Goal: Information Seeking & Learning: Learn about a topic

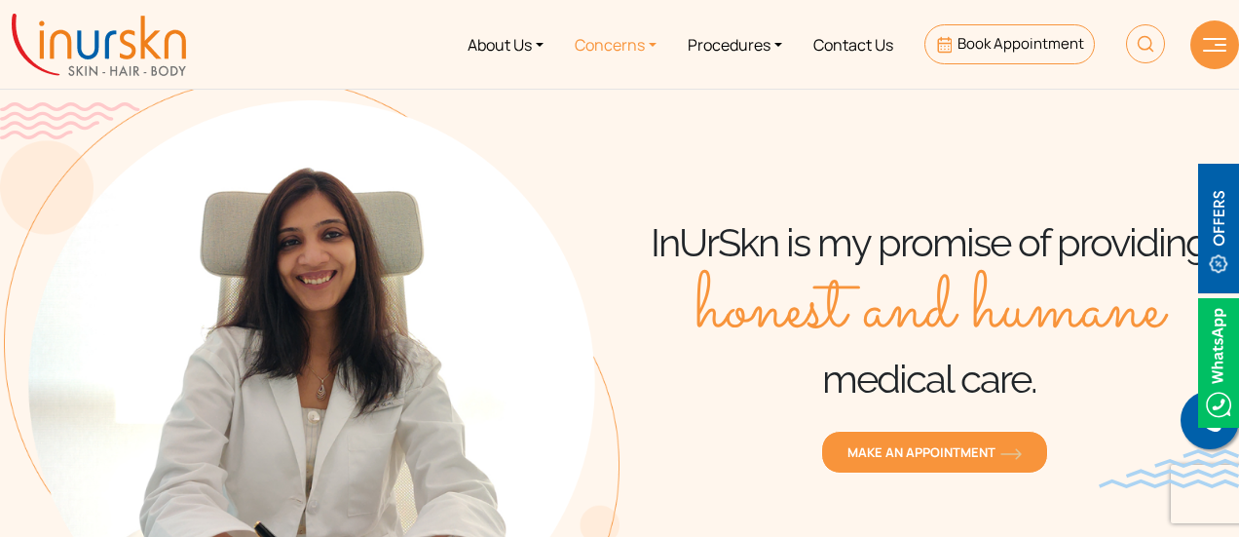
click at [626, 36] on link "Concerns" at bounding box center [615, 44] width 113 height 73
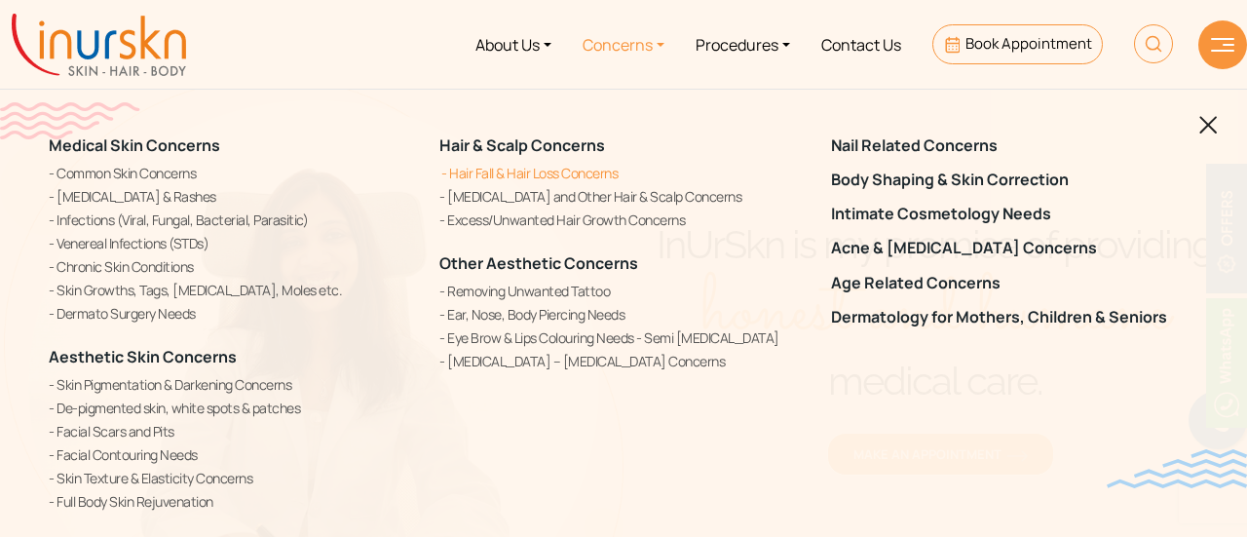
click at [521, 176] on link "Hair Fall & Hair Loss Concerns" at bounding box center [622, 173] width 367 height 20
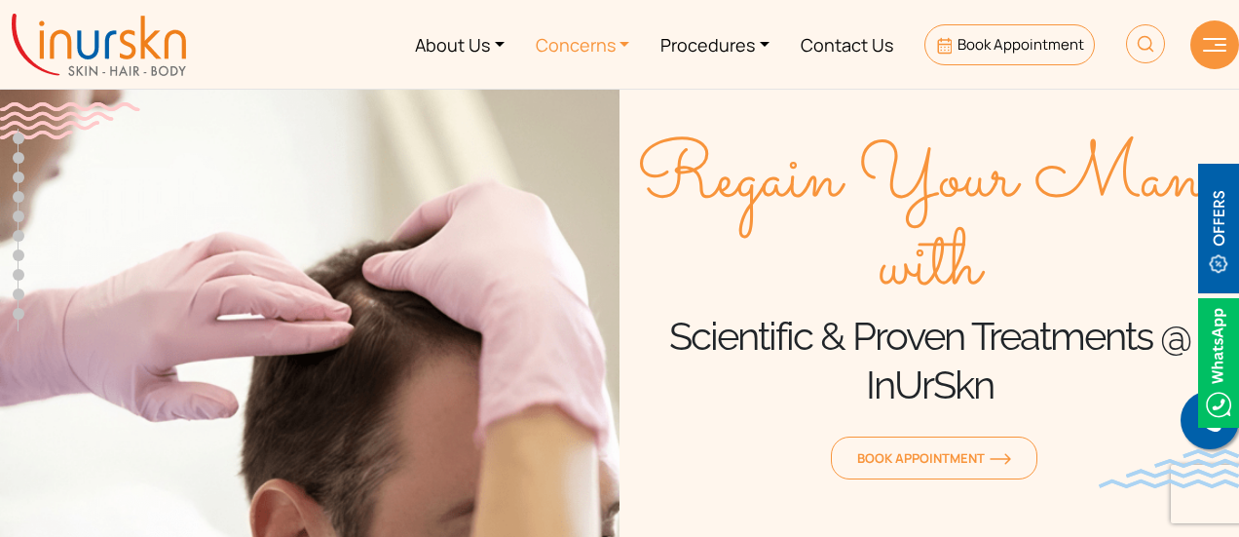
click at [599, 33] on link "Concerns" at bounding box center [583, 44] width 126 height 73
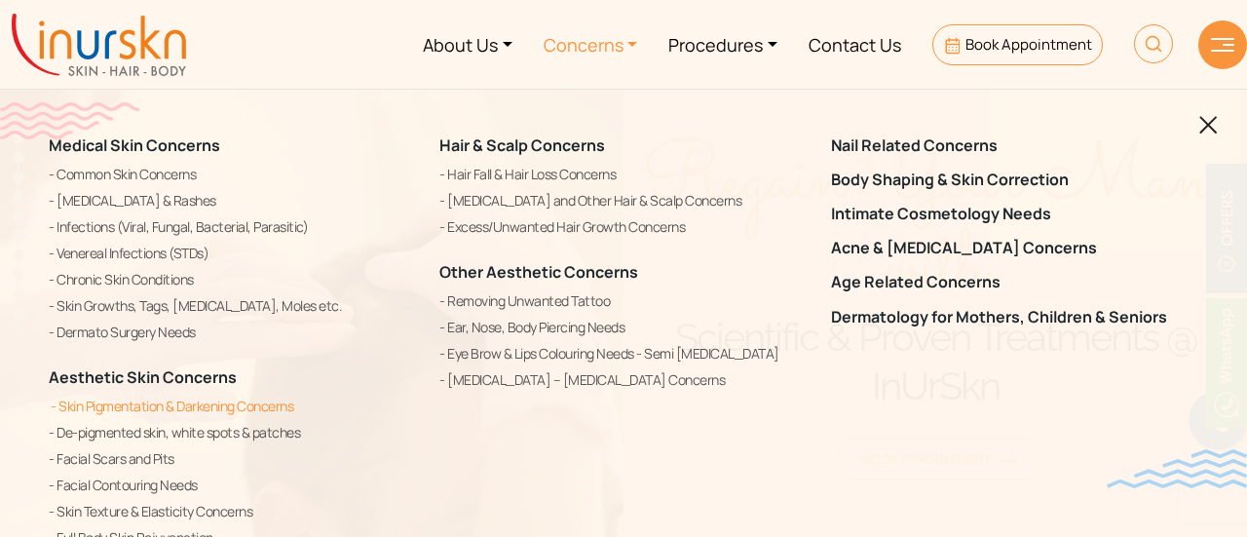
click at [214, 415] on link "Skin Pigmentation & Darkening Concerns" at bounding box center [232, 406] width 367 height 23
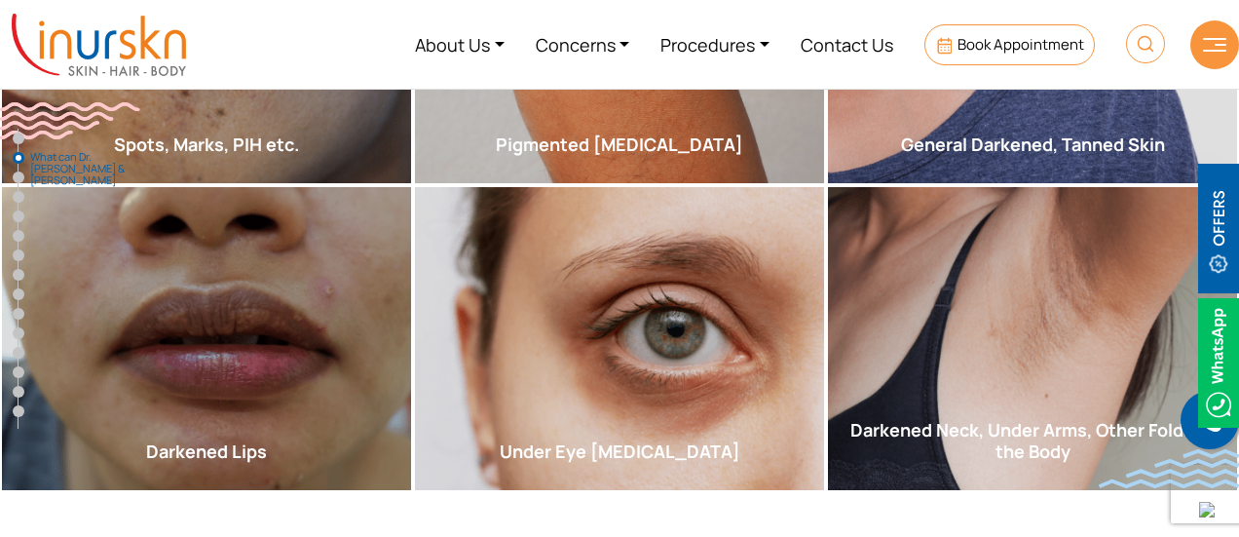
scroll to position [1384, 0]
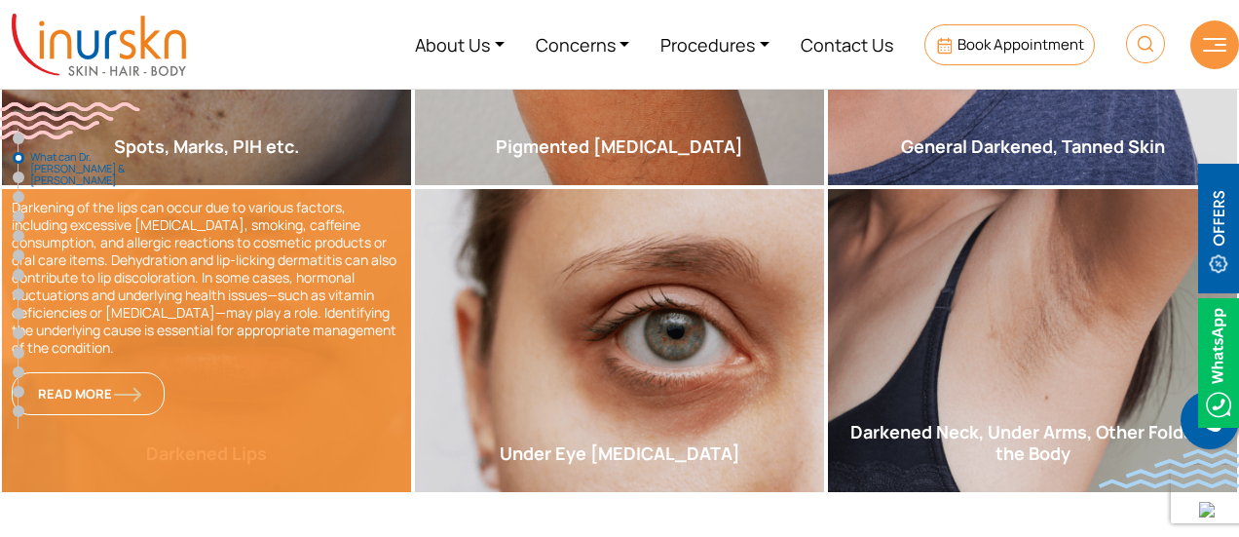
click at [349, 334] on div "Darkening of the lips can occur due to various factors, including excessive sun…" at bounding box center [206, 340] width 409 height 303
click at [100, 372] on link "Read More" at bounding box center [88, 393] width 153 height 43
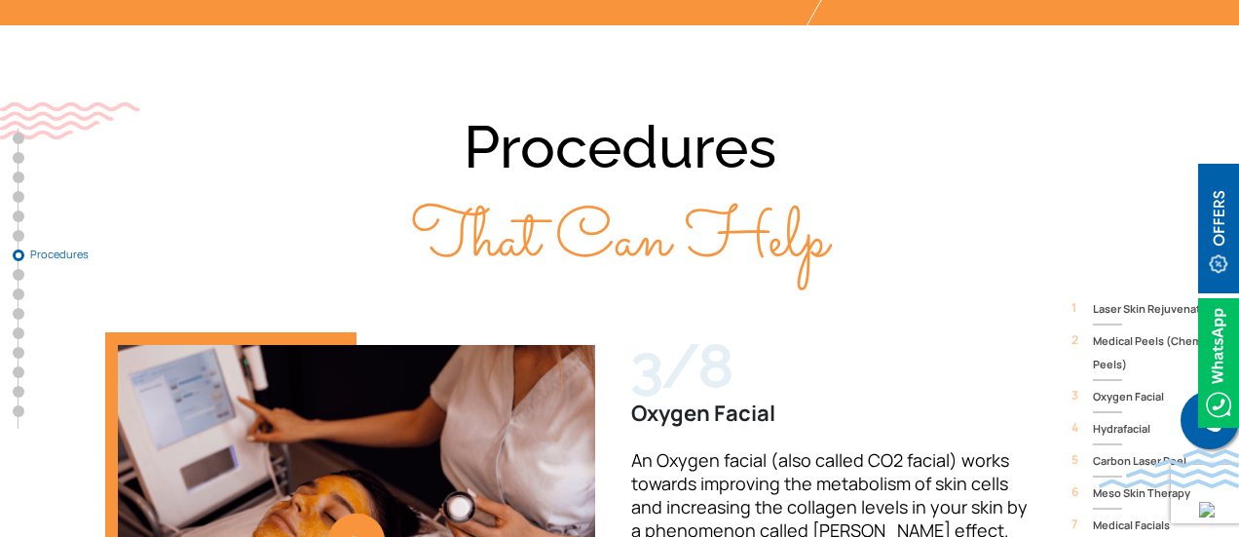
scroll to position [6519, 0]
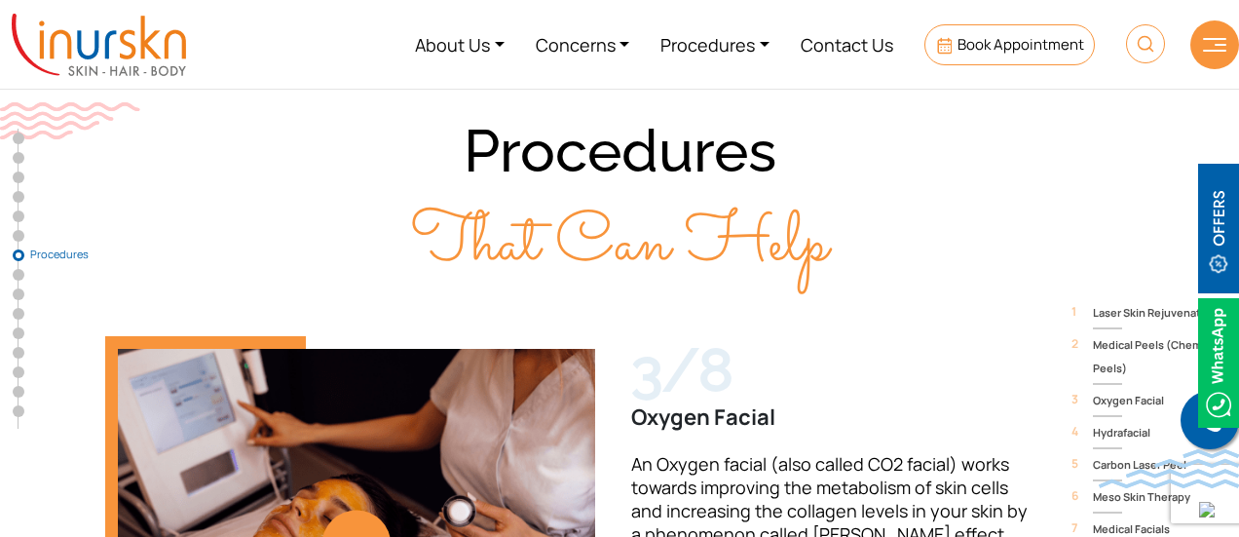
click at [368, 336] on link "3 / 8" at bounding box center [356, 528] width 503 height 384
click at [362, 336] on link "3 / 8" at bounding box center [356, 528] width 503 height 384
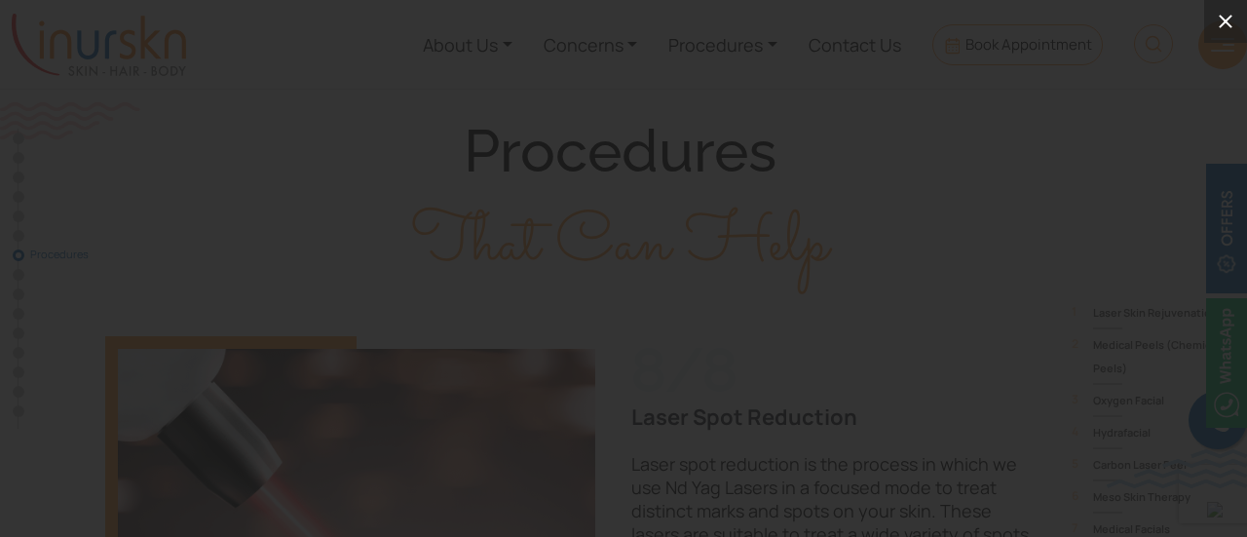
click at [1222, 22] on icon at bounding box center [1225, 21] width 23 height 23
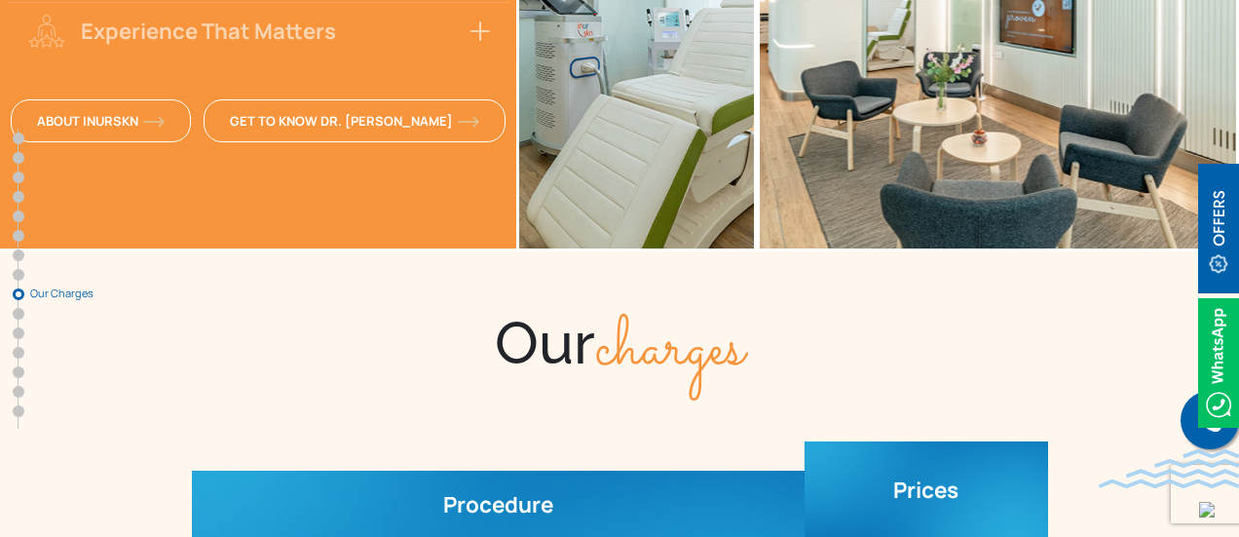
scroll to position [7946, 0]
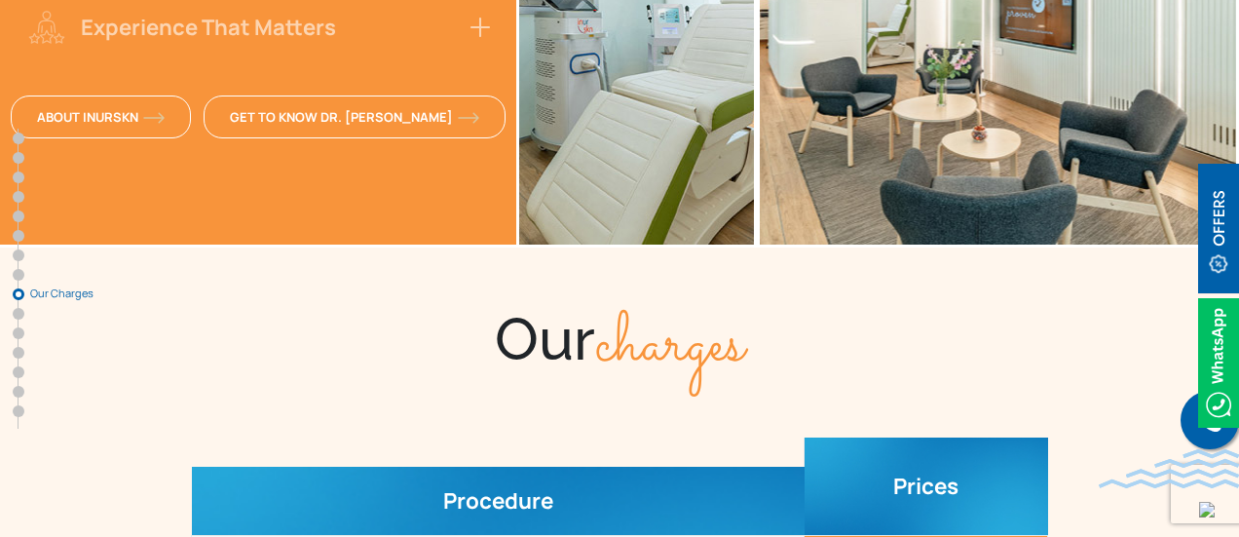
click at [1216, 230] on img at bounding box center [1218, 229] width 41 height 130
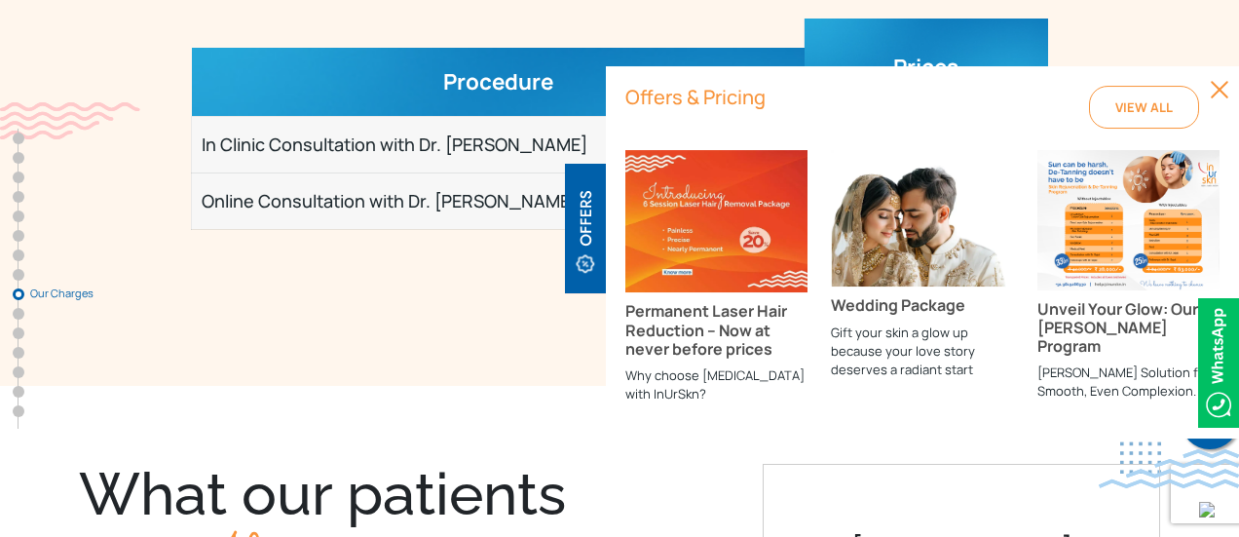
scroll to position [8368, 0]
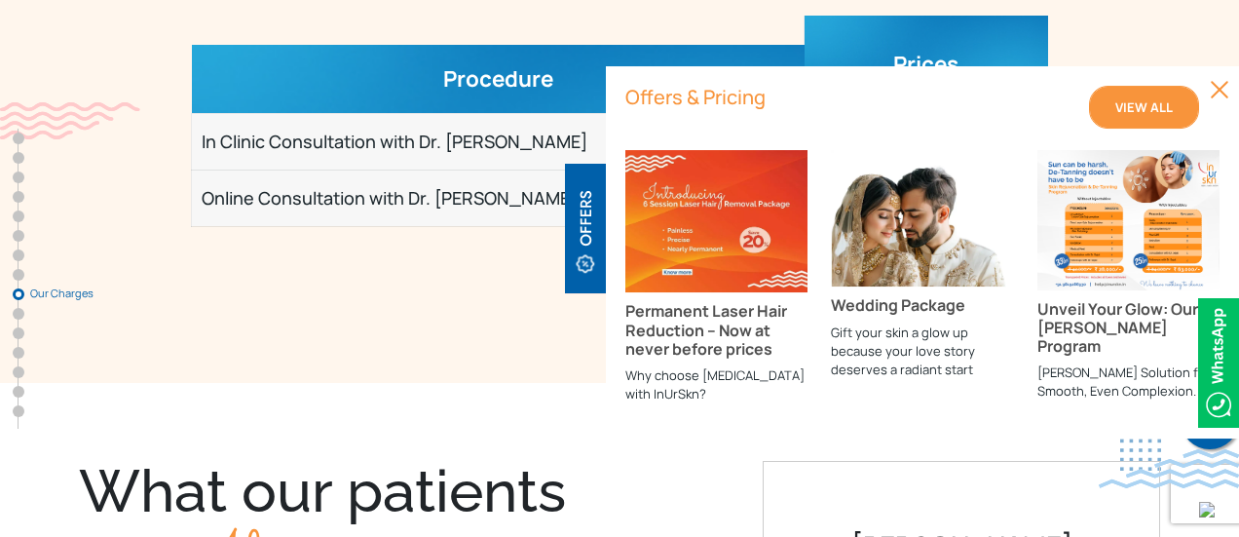
click at [1140, 108] on span "View All" at bounding box center [1143, 107] width 57 height 18
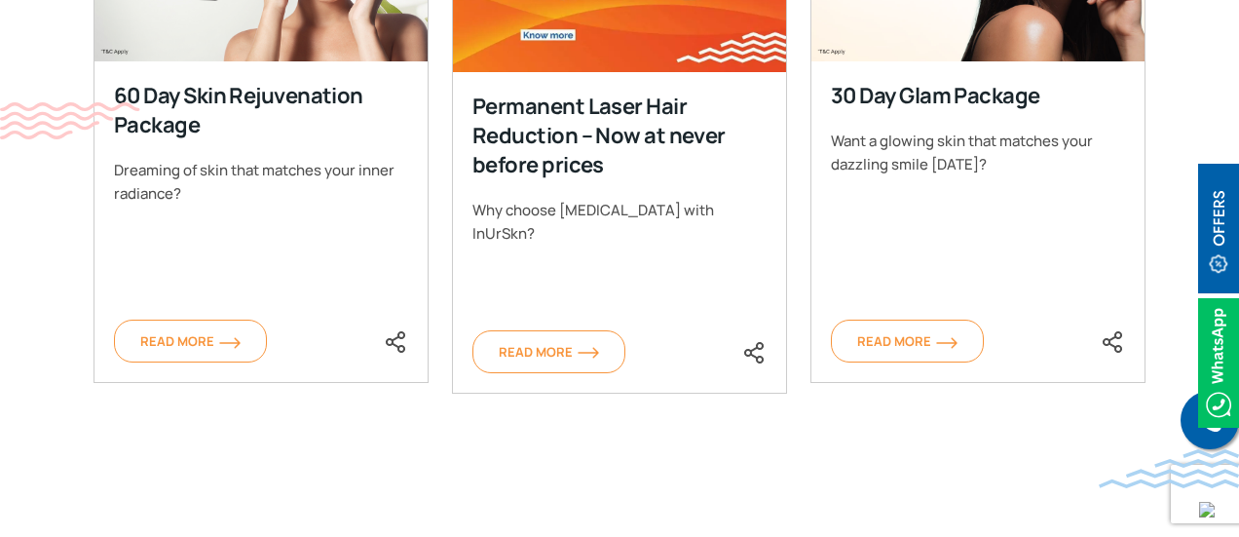
scroll to position [1066, 0]
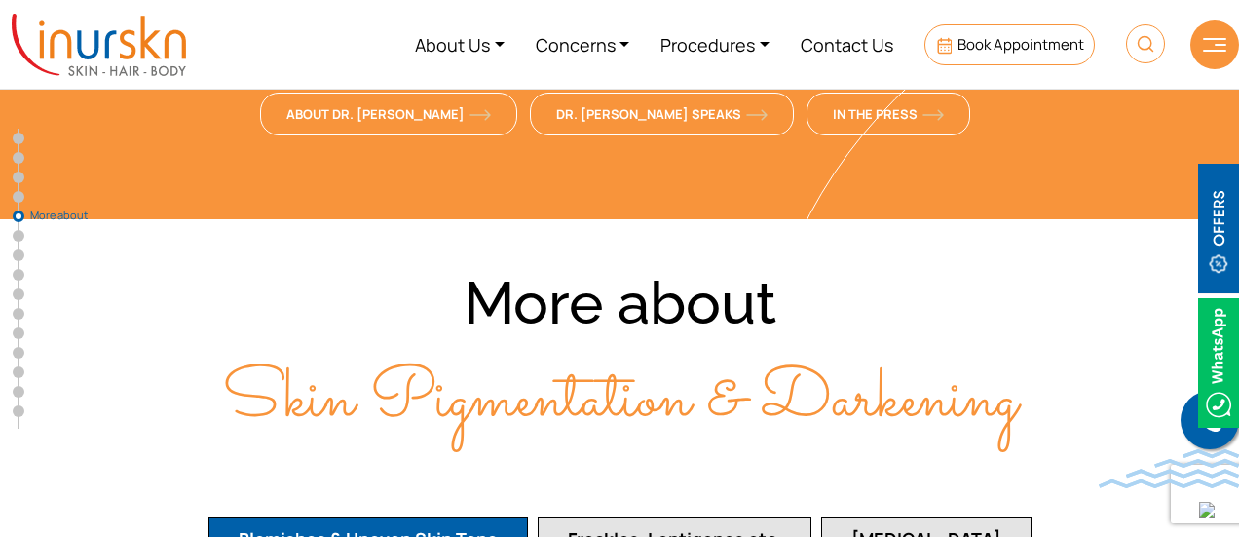
scroll to position [4070, 0]
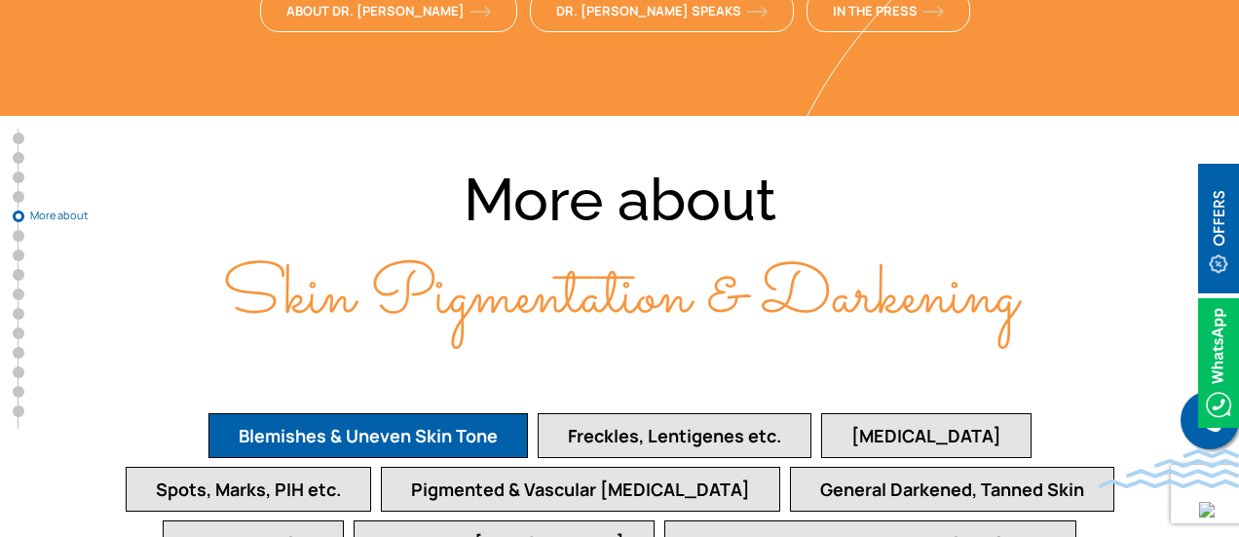
click at [344, 520] on button "Darkened Lips" at bounding box center [253, 542] width 181 height 45
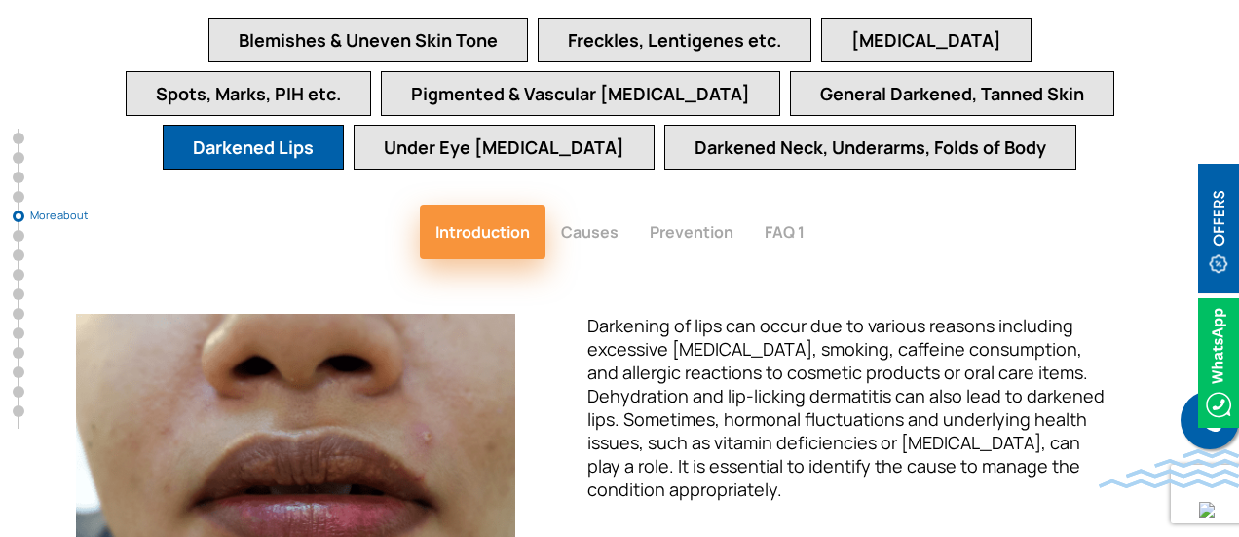
scroll to position [4505, 0]
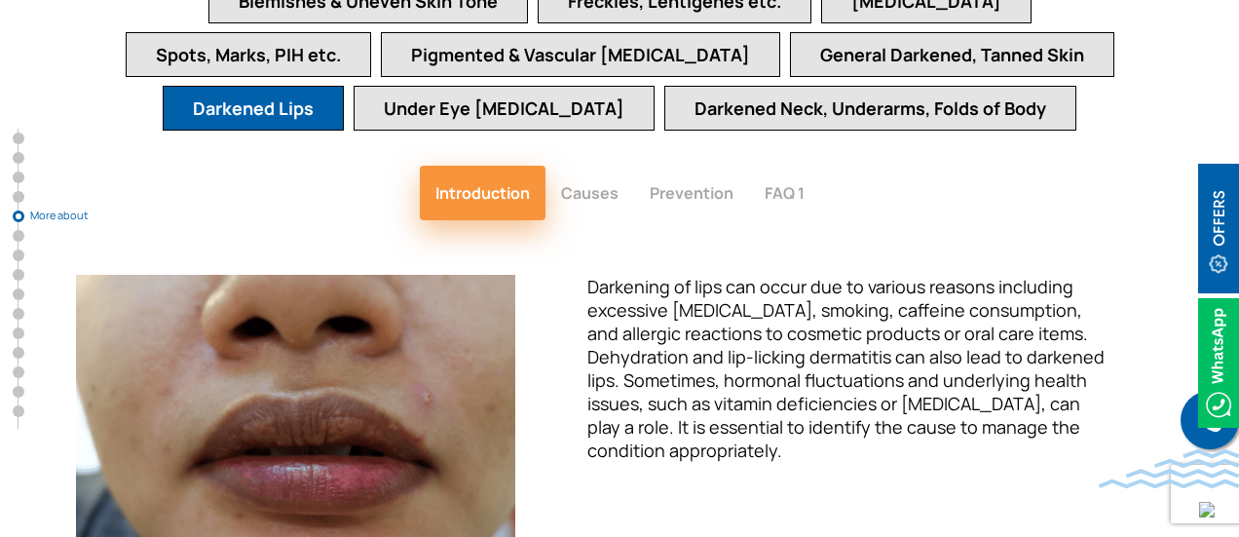
click at [584, 166] on button "Causes" at bounding box center [590, 193] width 89 height 55
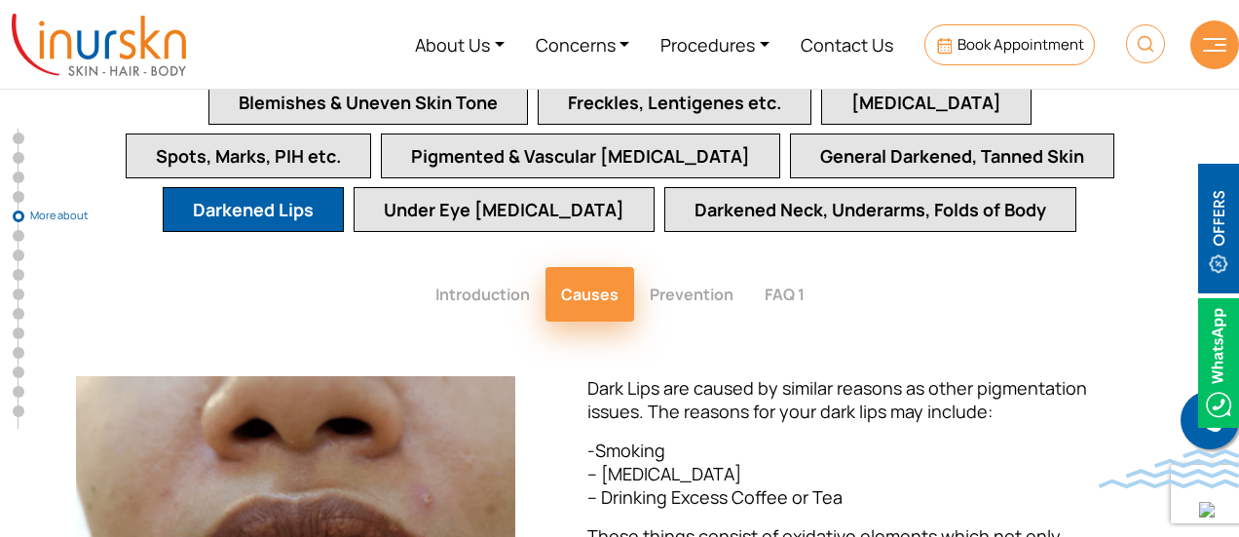
scroll to position [4401, 0]
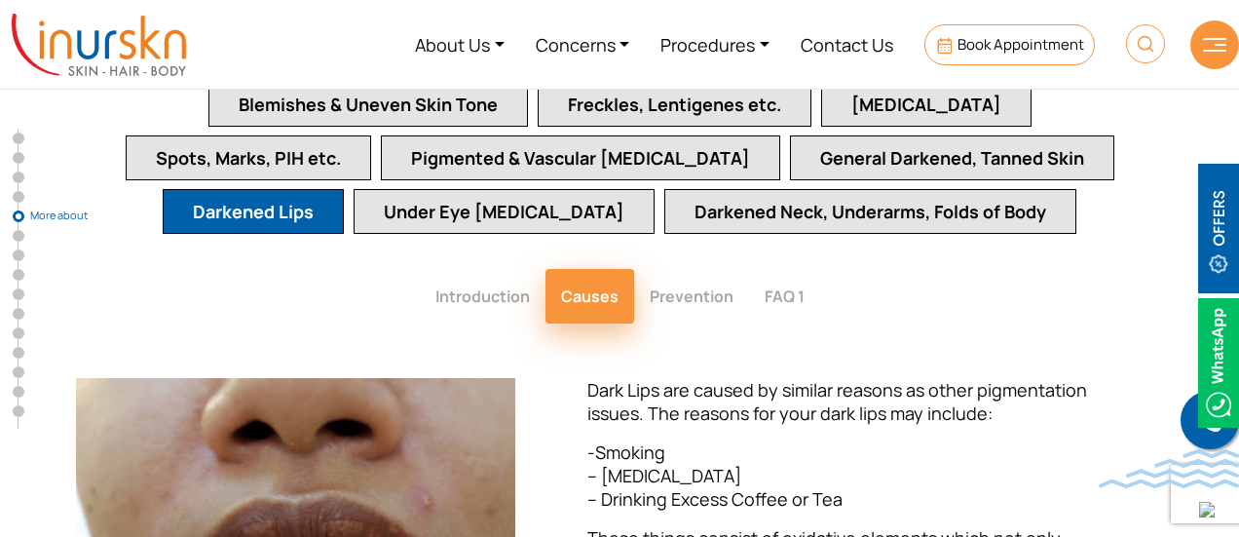
click at [698, 269] on button "Prevention" at bounding box center [691, 296] width 115 height 55
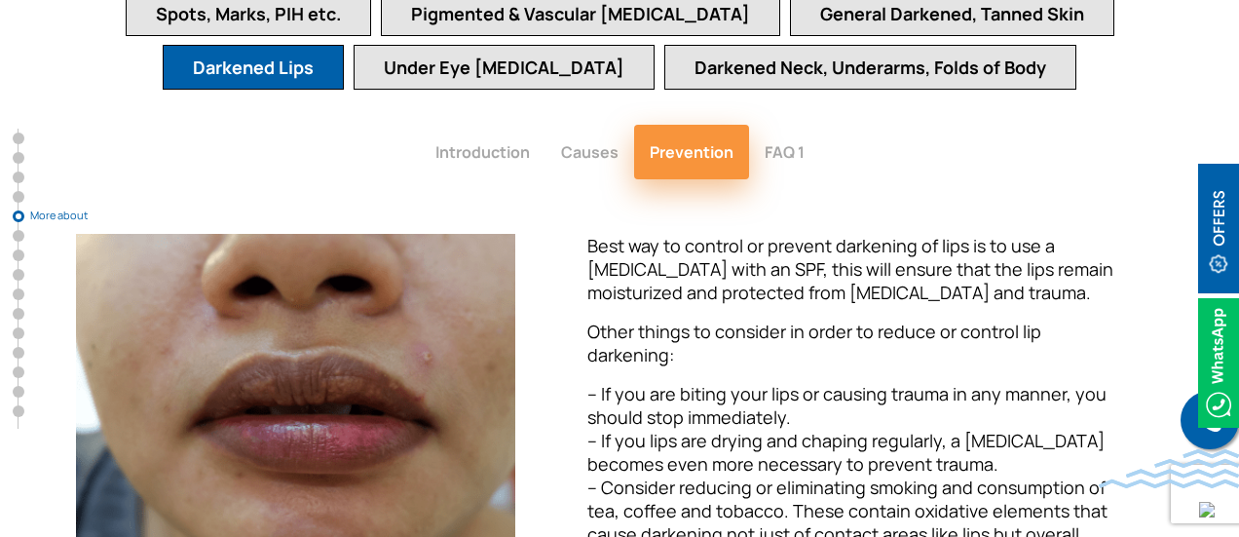
scroll to position [4547, 0]
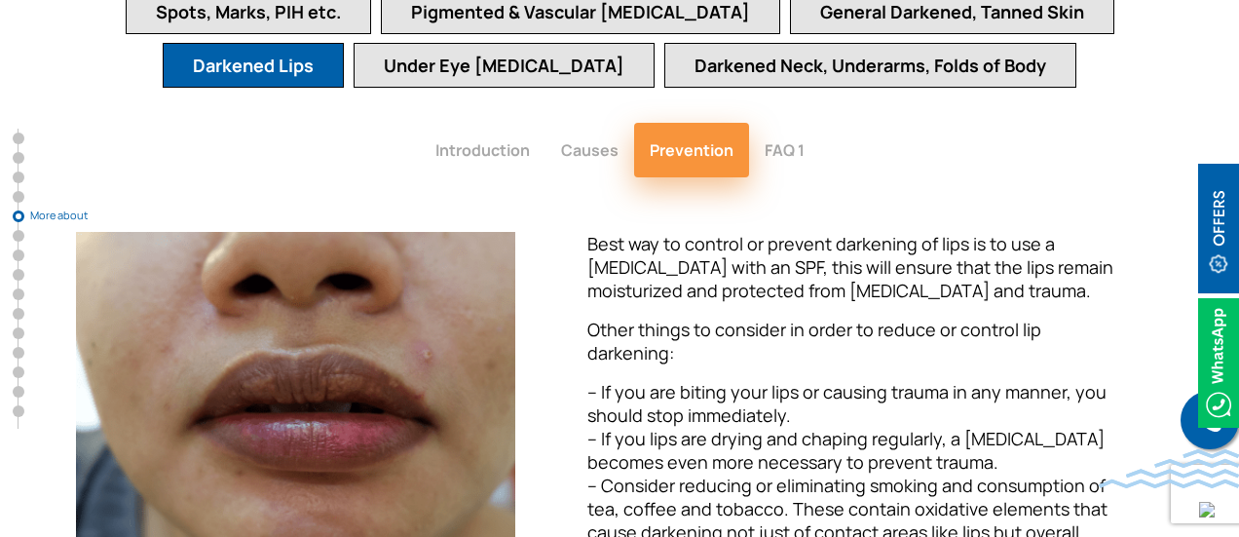
click at [776, 123] on button "FAQ 1" at bounding box center [784, 150] width 71 height 55
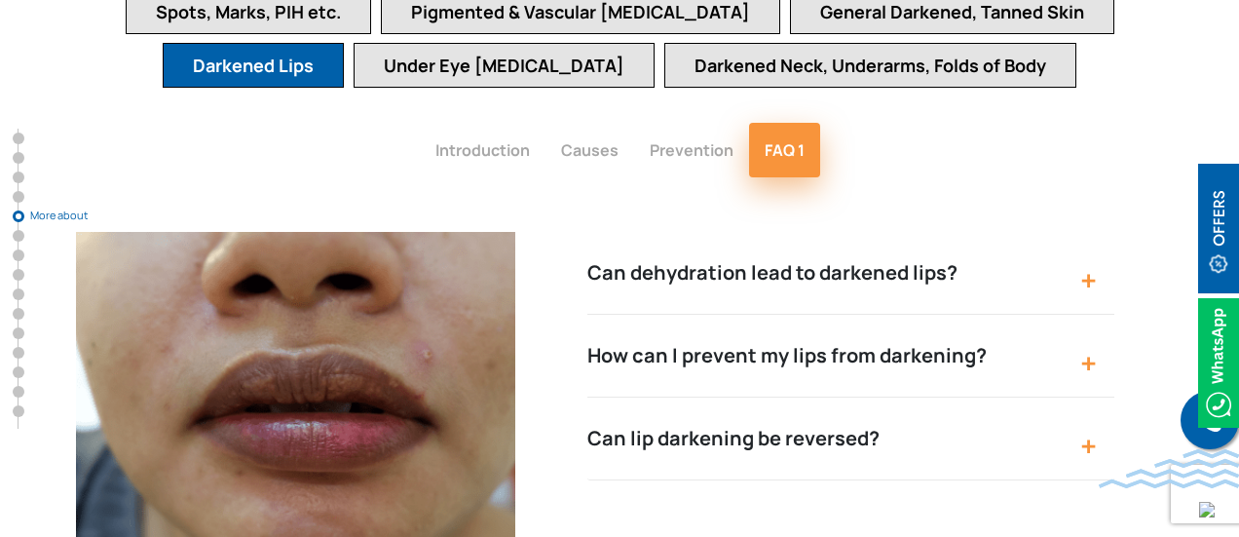
click at [803, 315] on button "How can I prevent my lips from darkening?" at bounding box center [850, 356] width 527 height 83
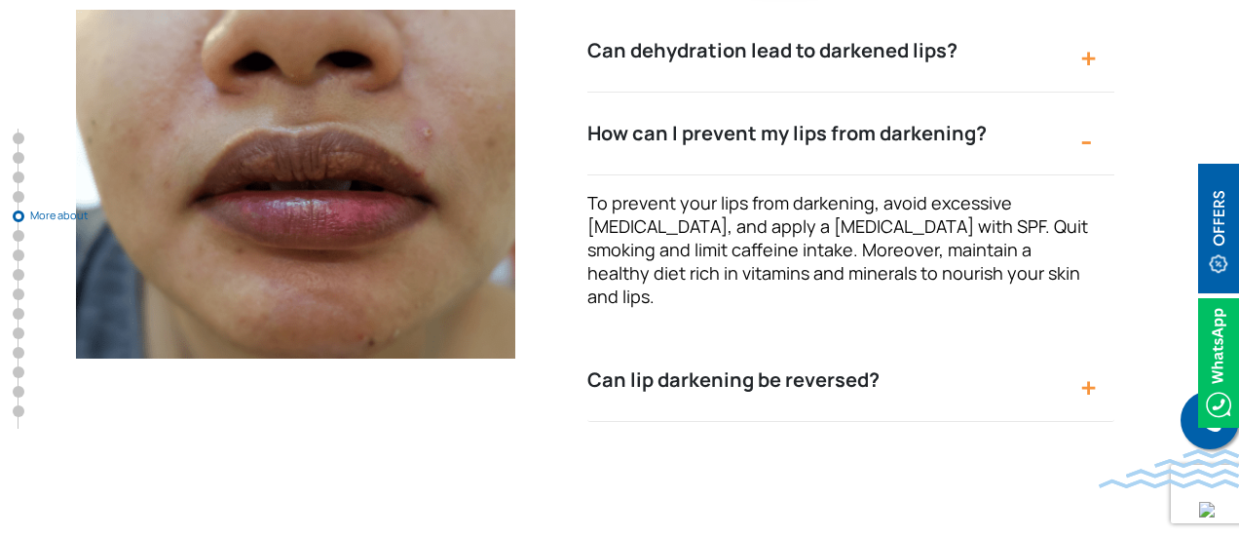
scroll to position [4771, 0]
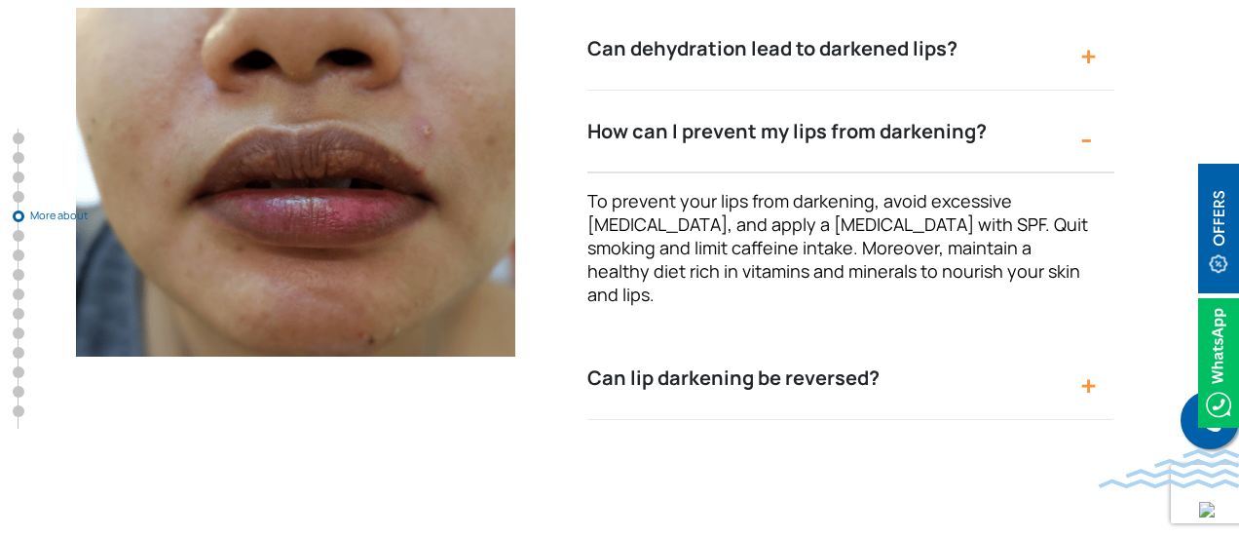
click at [680, 337] on button "Can lip darkening be reversed?" at bounding box center [850, 378] width 527 height 83
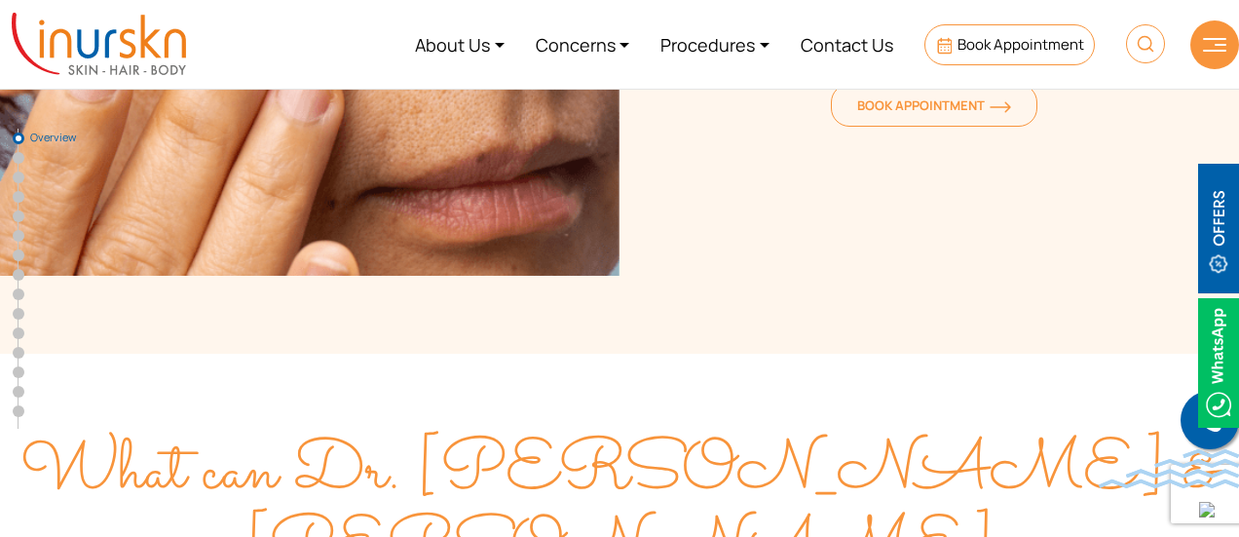
scroll to position [0, 0]
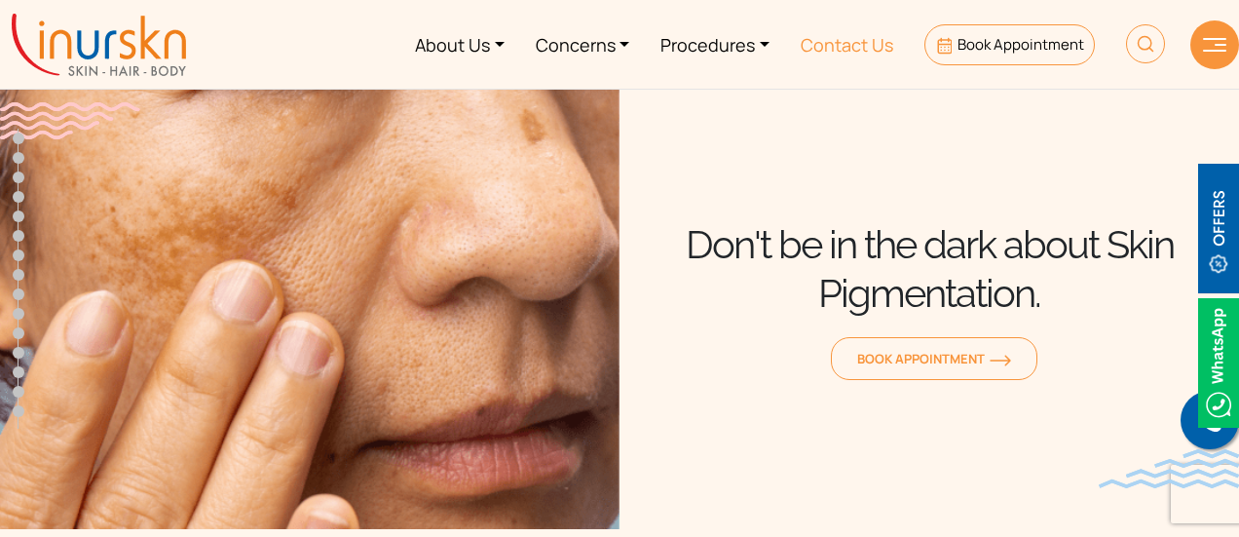
click at [849, 46] on link "Contact Us" at bounding box center [847, 44] width 124 height 73
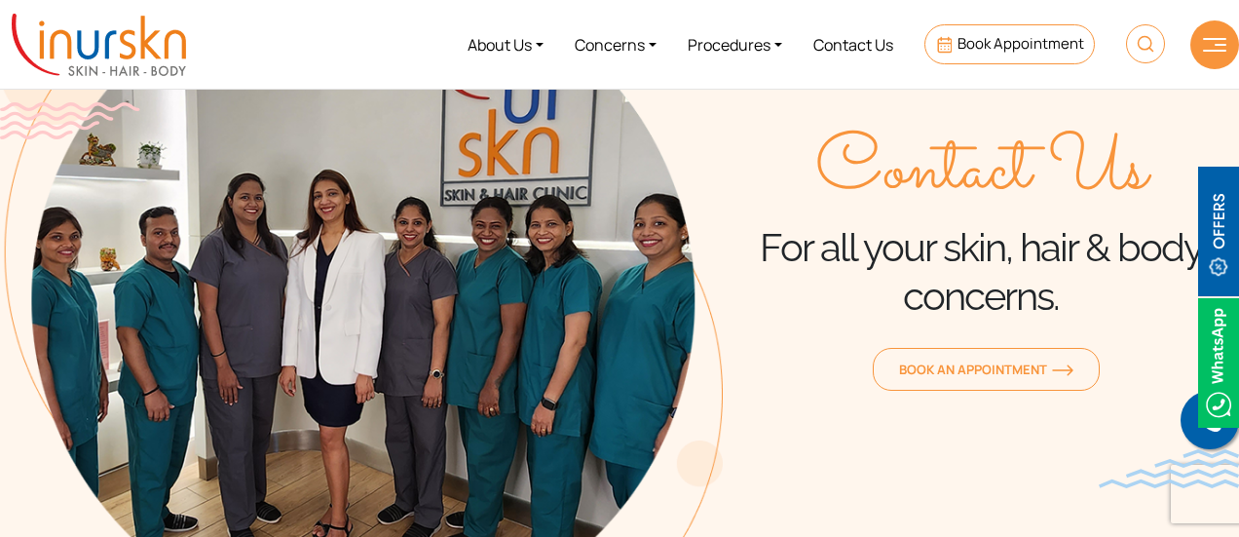
scroll to position [134, 0]
click at [686, 224] on img at bounding box center [361, 259] width 723 height 632
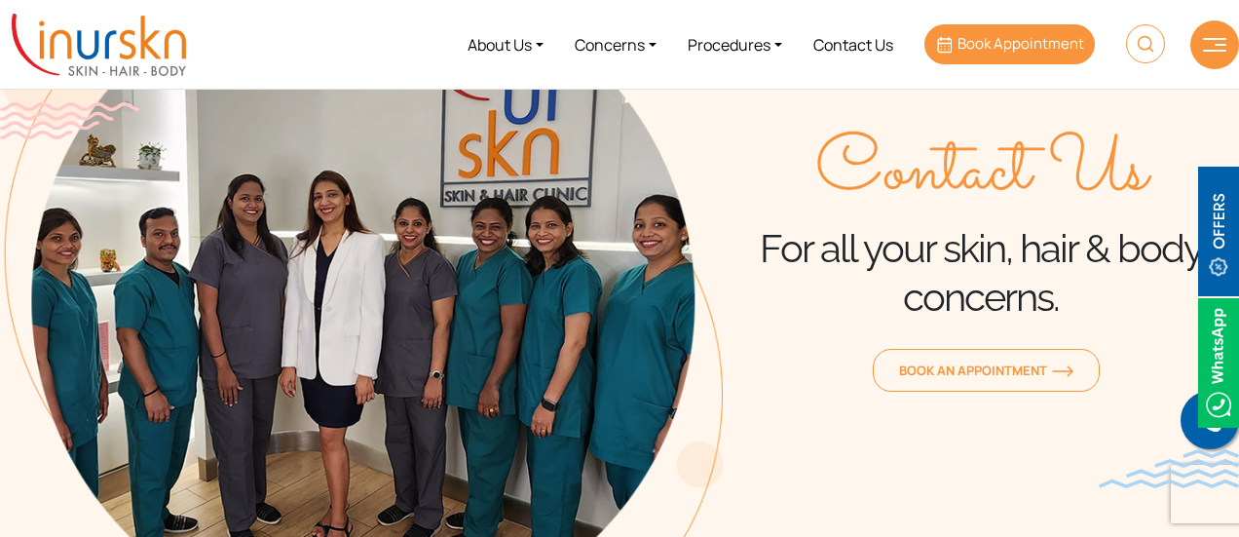
click at [1033, 36] on span "Book Appointment" at bounding box center [1021, 43] width 127 height 20
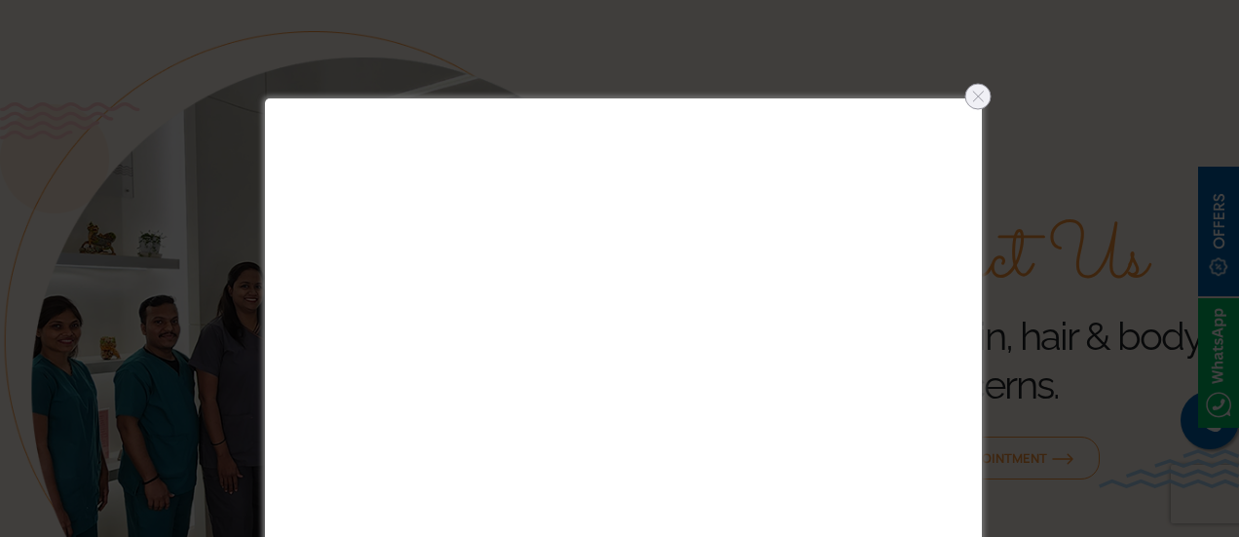
scroll to position [43, 0]
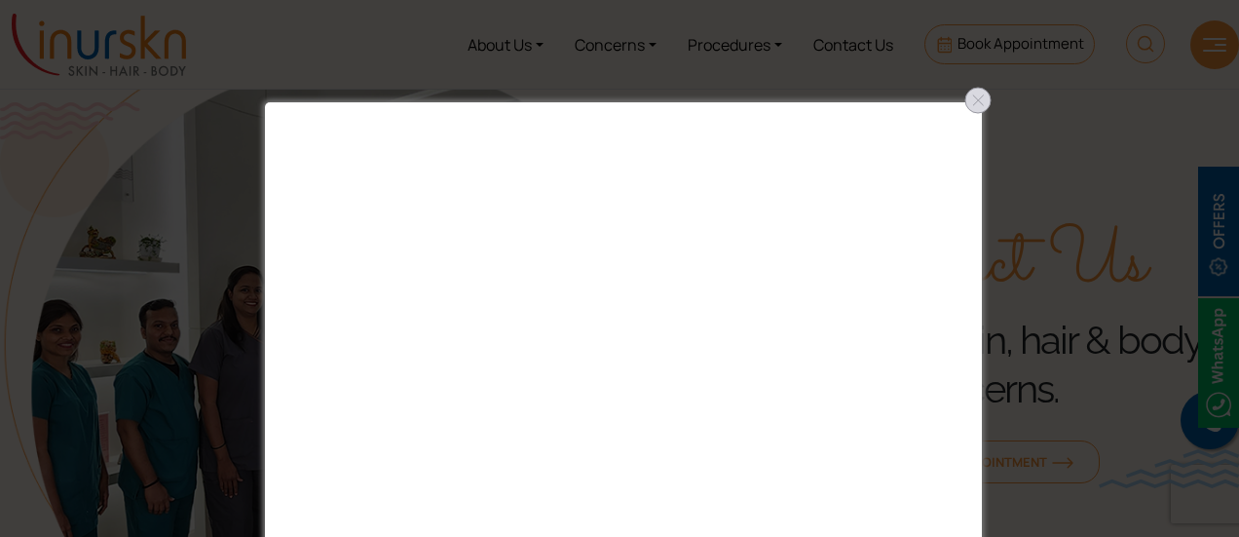
click at [982, 107] on div at bounding box center [977, 100] width 31 height 31
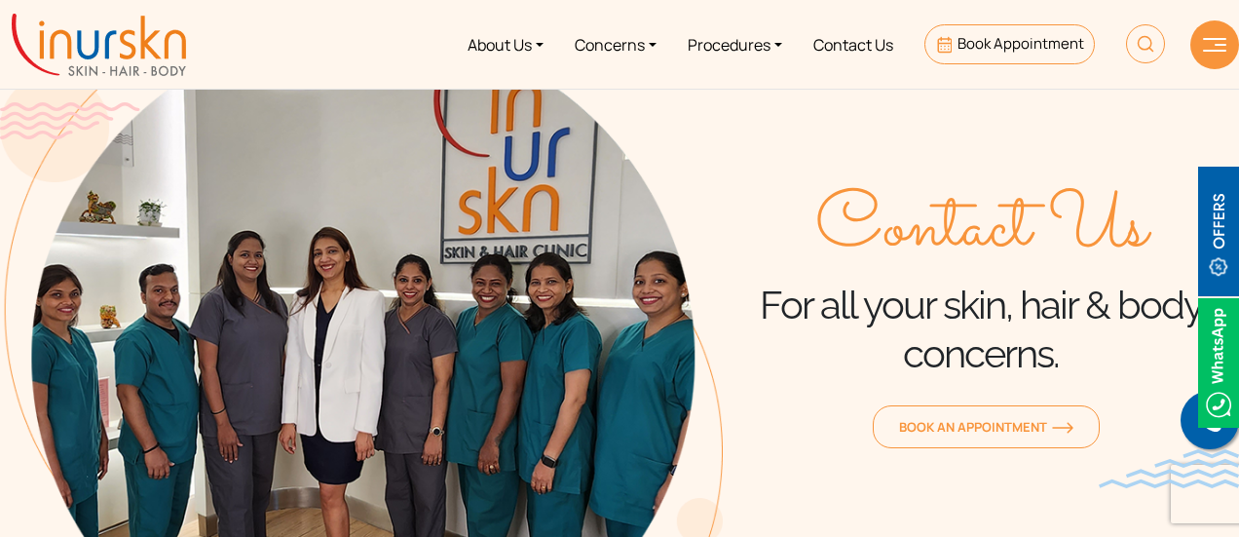
scroll to position [0, 0]
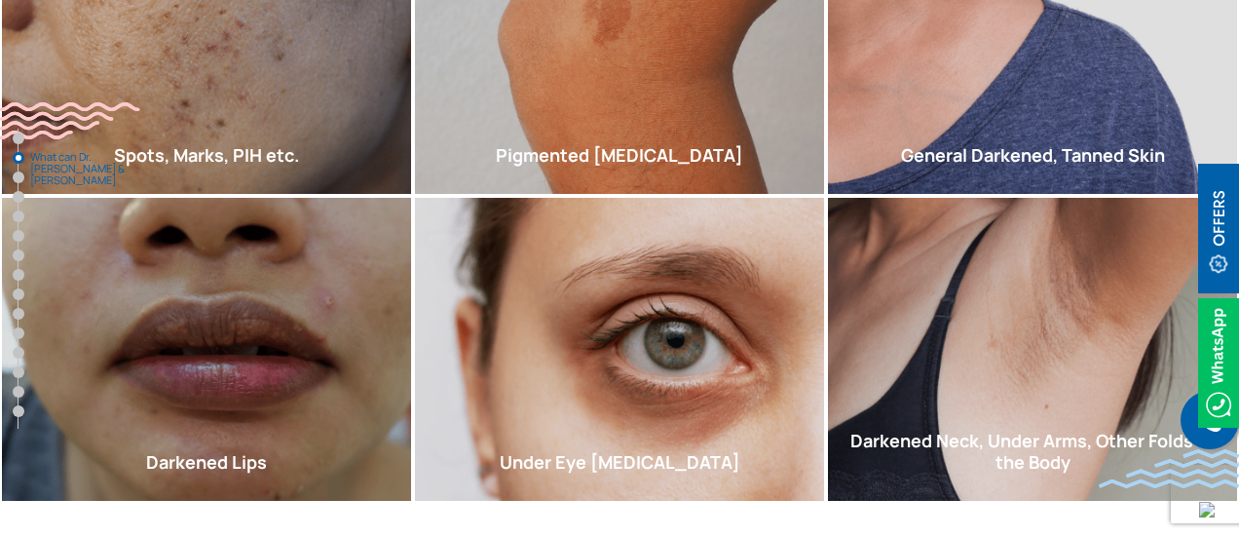
scroll to position [1384, 0]
